Goal: Transaction & Acquisition: Purchase product/service

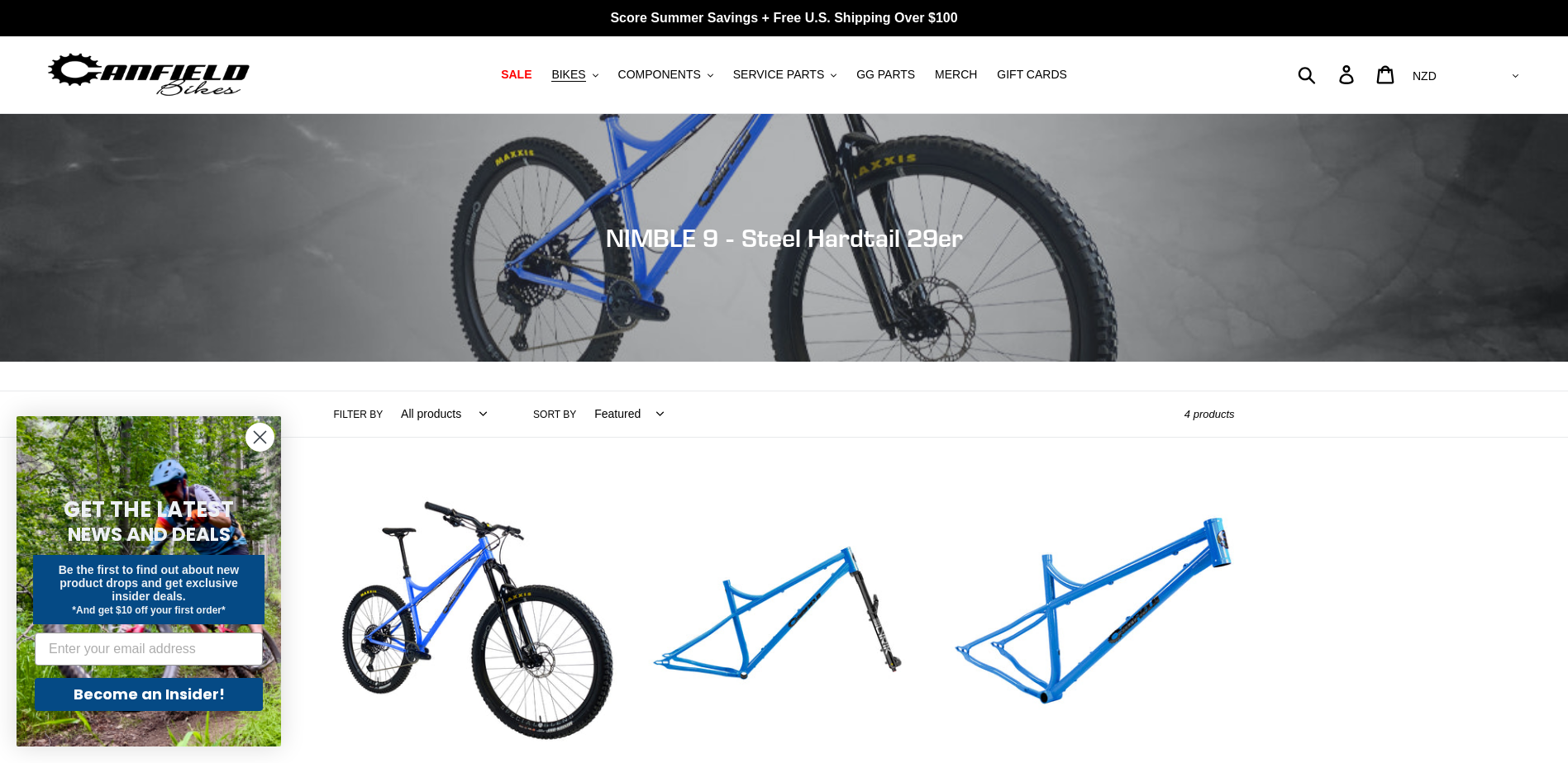
click at [437, 412] on select "All products 29er BFCM23 BFCM24 Hardtail Nimble 9 Trail/AM" at bounding box center [439, 415] width 107 height 46
select select "/collections/nimble-9-steel-hardtail/hardtail"
click at [386, 392] on select "All products 29er BFCM23 BFCM24 Hardtail Nimble 9 Trail/AM" at bounding box center [439, 415] width 107 height 46
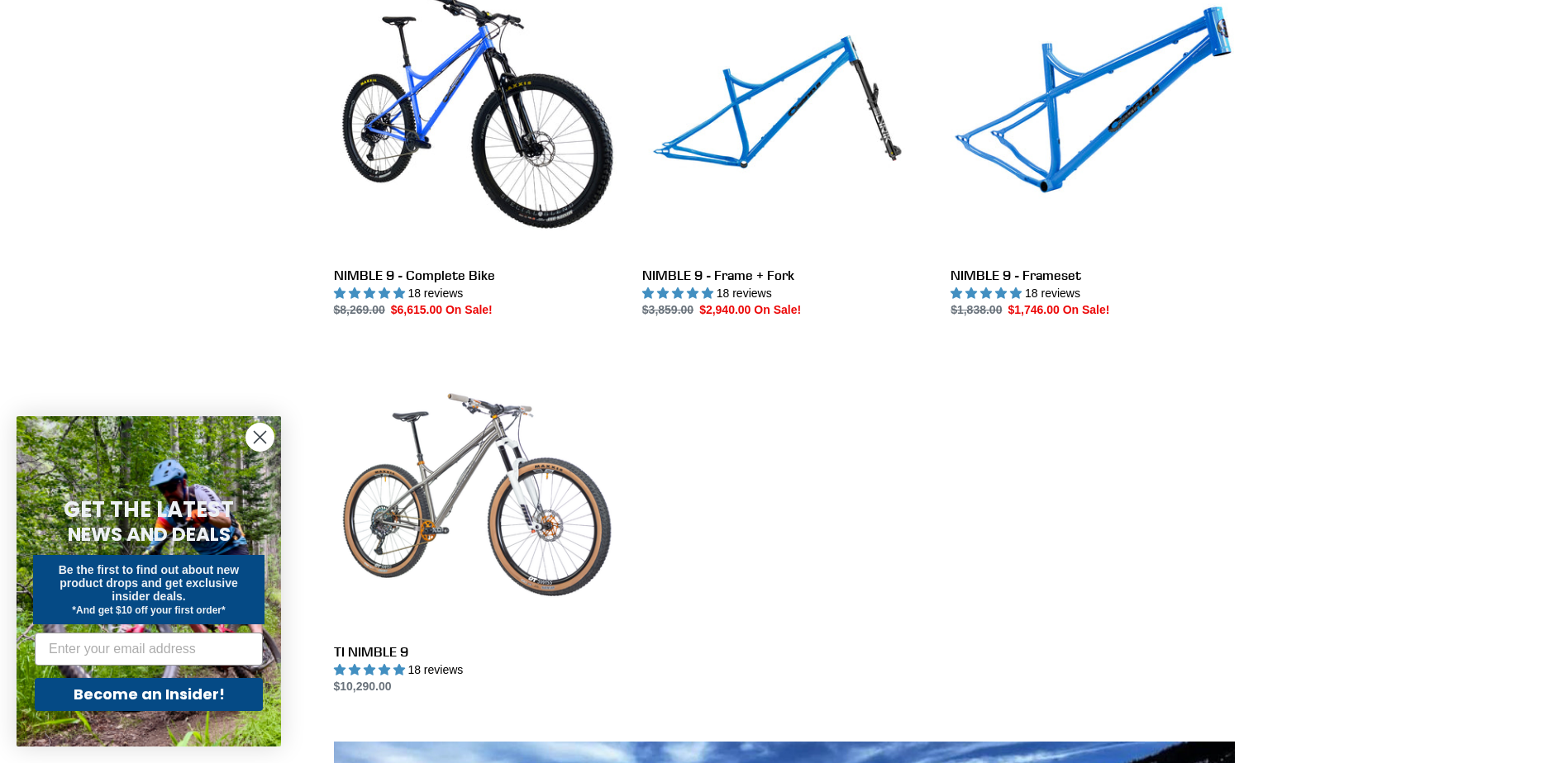
scroll to position [331, 0]
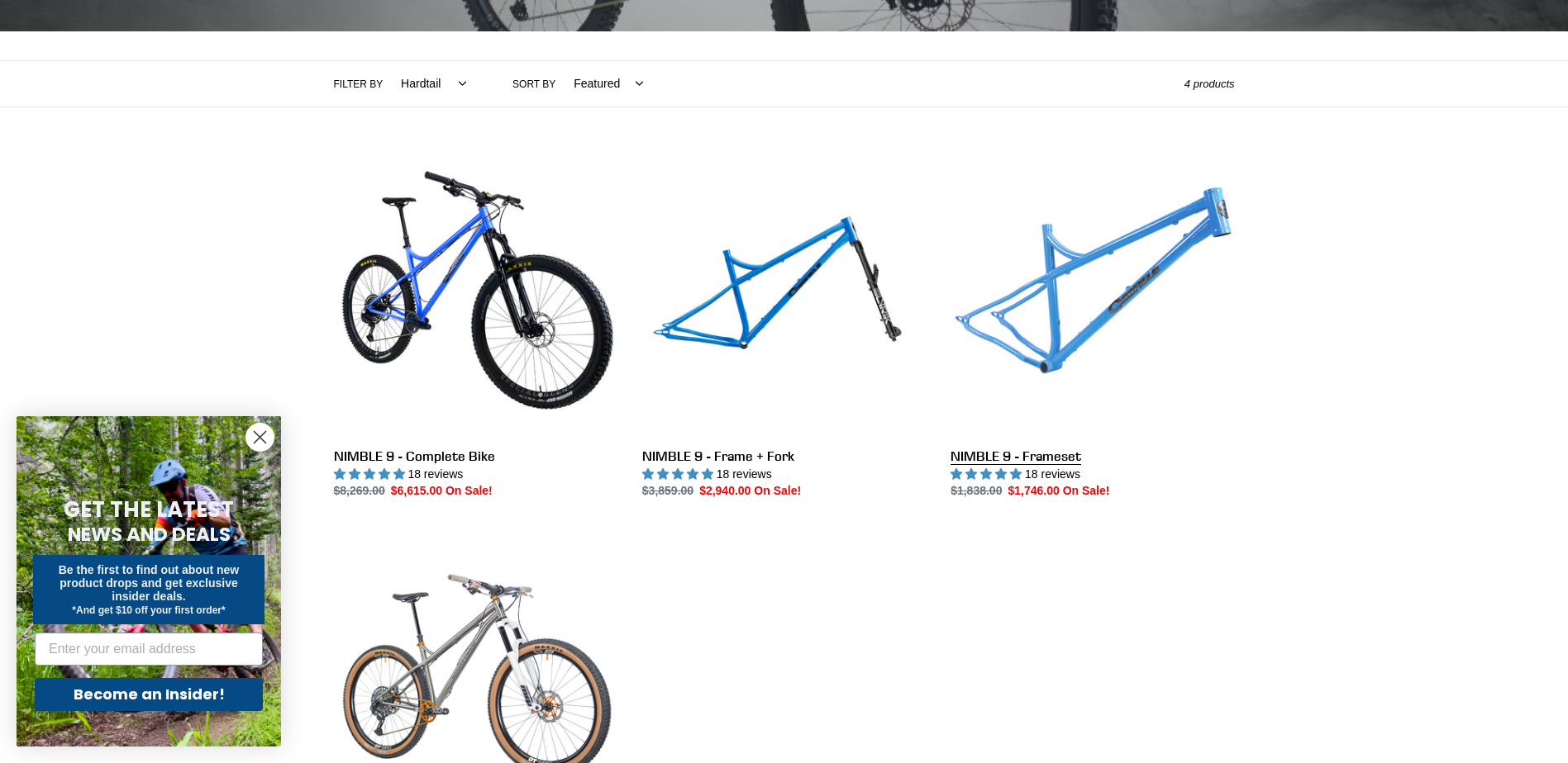
click at [1108, 320] on link "NIMBLE 9 - Frameset" at bounding box center [1091, 327] width 283 height 348
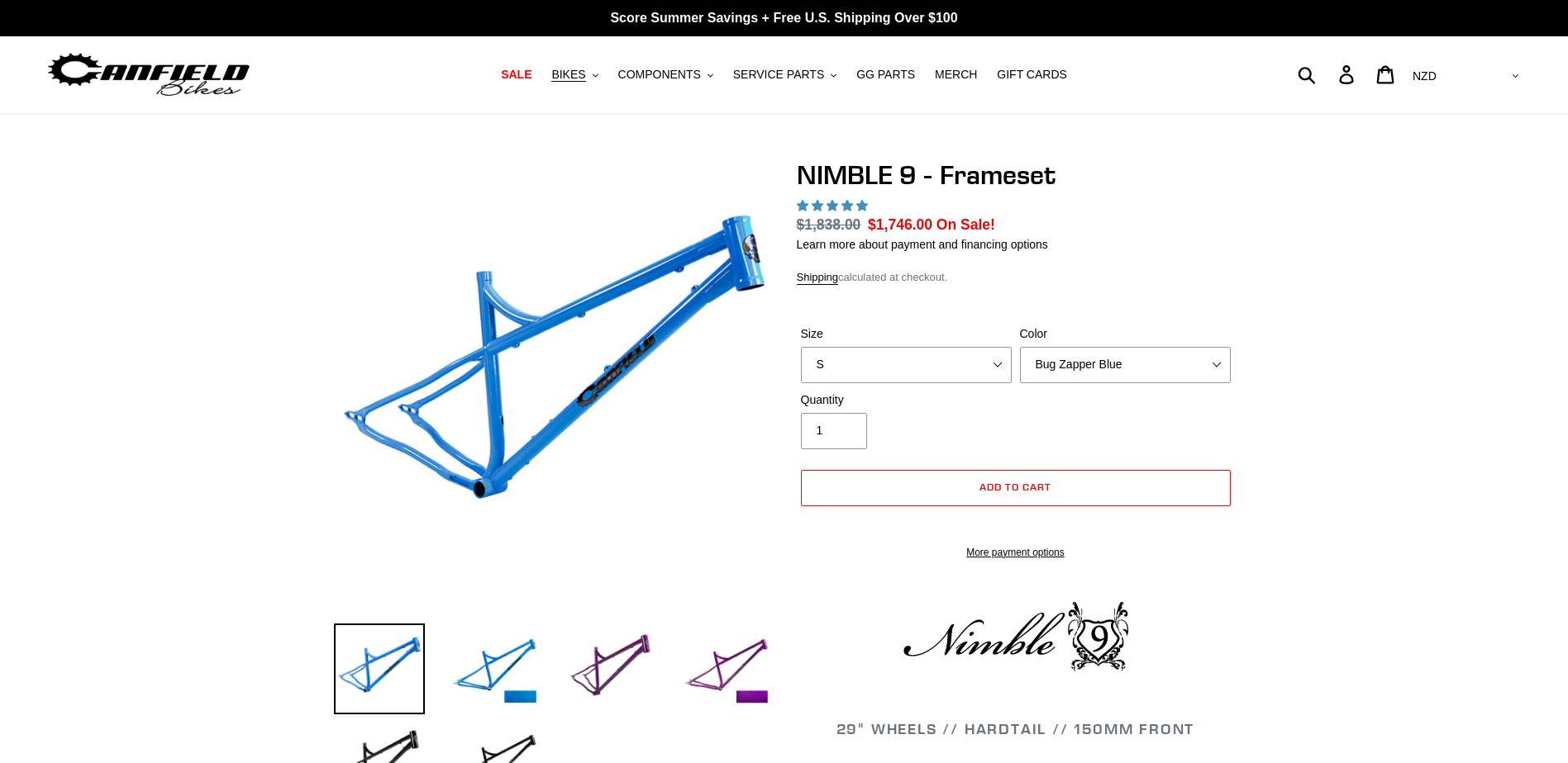
select select "highest-rating"
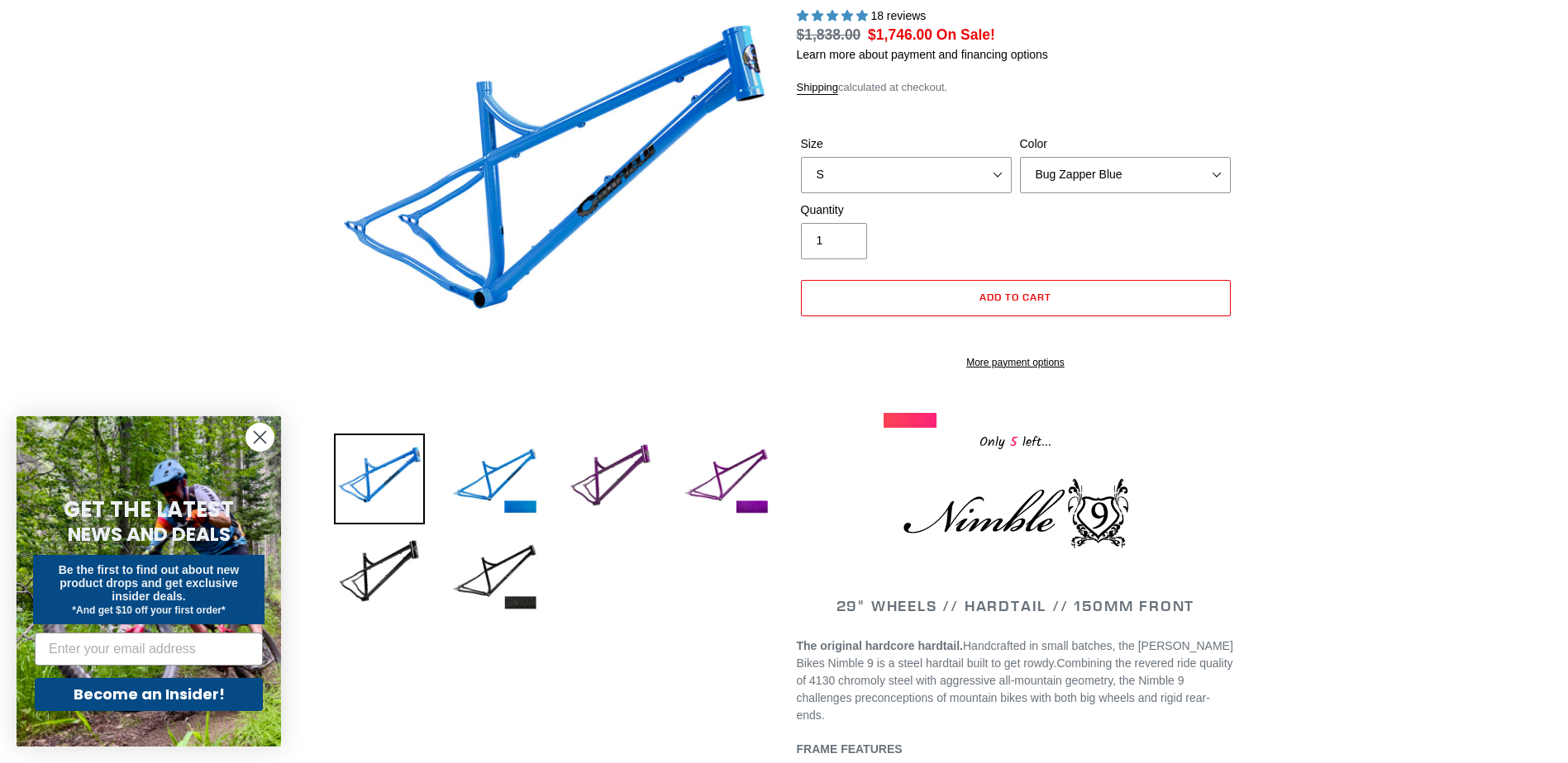
scroll to position [165, 0]
